Goal: Information Seeking & Learning: Understand process/instructions

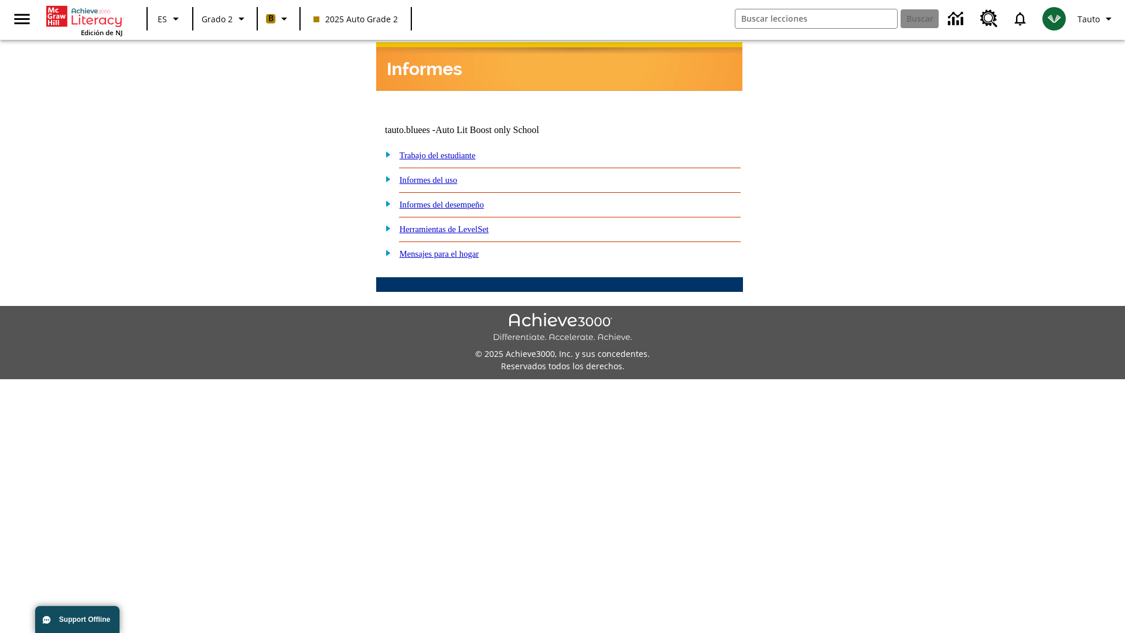
click at [457, 200] on link "Informes del desempeño" at bounding box center [442, 204] width 84 height 9
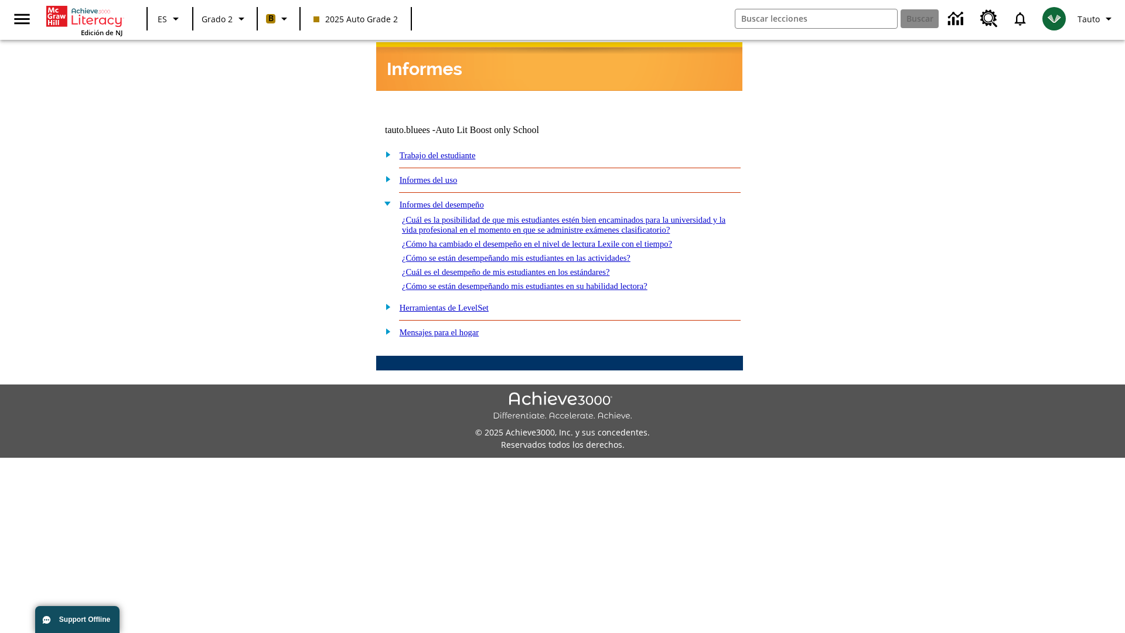
click at [556, 240] on link "¿Cómo ha cambiado el desempeño en el nivel de lectura Lexile con el tiempo?" at bounding box center [537, 243] width 270 height 9
